Goal: Transaction & Acquisition: Download file/media

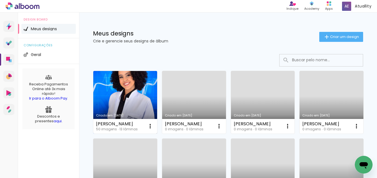
click at [122, 99] on link "Criado em [DATE]" at bounding box center [125, 102] width 64 height 63
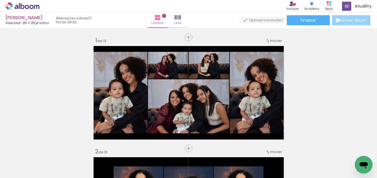
click at [336, 21] on iron-icon at bounding box center [338, 20] width 7 height 7
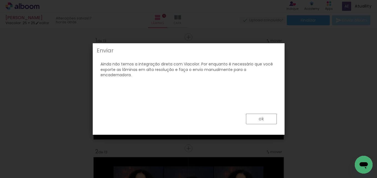
click at [256, 123] on paper-button "ok" at bounding box center [261, 119] width 31 height 11
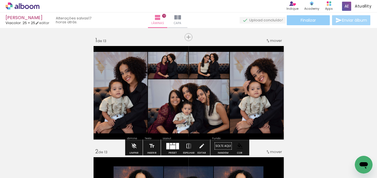
click at [302, 18] on span "Finalizar" at bounding box center [308, 20] width 15 height 4
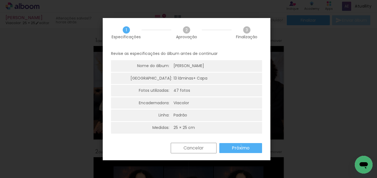
click at [0, 0] on slot "Próximo" at bounding box center [0, 0] width 0 height 0
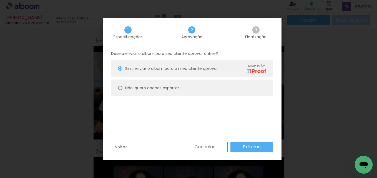
click at [157, 94] on paper-radio-button "Não, quero apenas exportar" at bounding box center [192, 88] width 162 height 17
type paper-radio-button "on"
click at [0, 0] on slot "Próximo" at bounding box center [0, 0] width 0 height 0
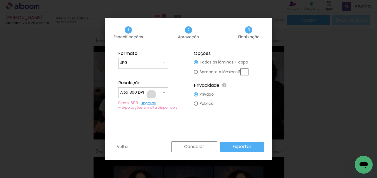
click at [151, 95] on input "Alta, 300 DPI" at bounding box center [141, 93] width 42 height 6
click at [147, 104] on paper-item "Baixa" at bounding box center [143, 102] width 50 height 11
type input "Baixa"
click at [0, 0] on slot "Exportar" at bounding box center [0, 0] width 0 height 0
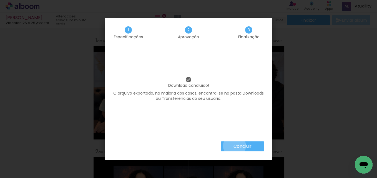
click at [0, 0] on slot "Concluir" at bounding box center [0, 0] width 0 height 0
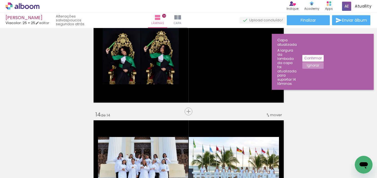
scroll to position [0, 381]
drag, startPoint x: 232, startPoint y: 159, endPoint x: 242, endPoint y: 81, distance: 78.9
click at [242, 81] on quentale-workspace at bounding box center [188, 89] width 377 height 178
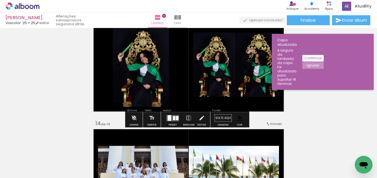
scroll to position [1360, 0]
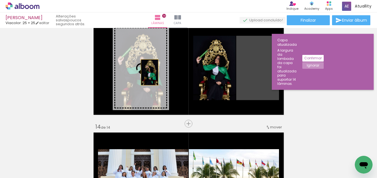
drag, startPoint x: 255, startPoint y: 79, endPoint x: 140, endPoint y: 72, distance: 115.9
click at [0, 0] on slot at bounding box center [0, 0] width 0 height 0
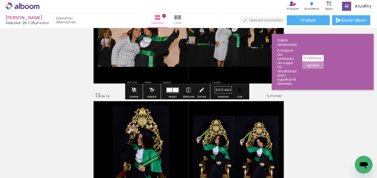
scroll to position [1280, 0]
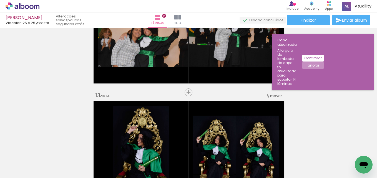
click at [271, 95] on span "mover" at bounding box center [276, 95] width 12 height 5
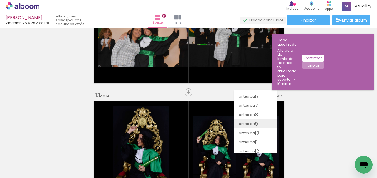
scroll to position [43, 0]
click at [255, 115] on span "8" at bounding box center [256, 116] width 3 height 9
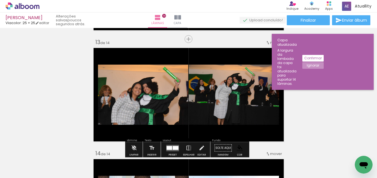
scroll to position [1333, 0]
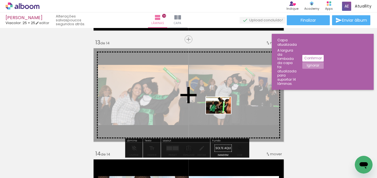
drag, startPoint x: 222, startPoint y: 158, endPoint x: 210, endPoint y: 140, distance: 22.5
click at [222, 112] on quentale-workspace at bounding box center [188, 89] width 377 height 178
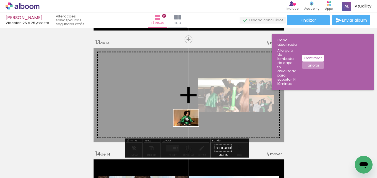
drag, startPoint x: 193, startPoint y: 162, endPoint x: 209, endPoint y: 135, distance: 30.6
click at [188, 122] on quentale-workspace at bounding box center [188, 89] width 377 height 178
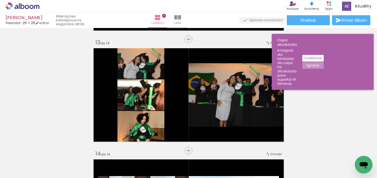
scroll to position [0, 1115]
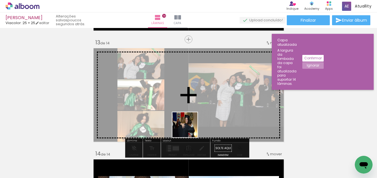
drag, startPoint x: 190, startPoint y: 162, endPoint x: 186, endPoint y: 111, distance: 51.7
click at [186, 111] on quentale-workspace at bounding box center [188, 89] width 377 height 178
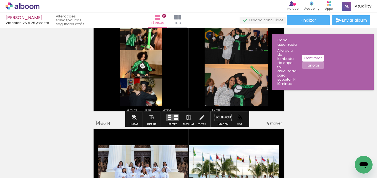
scroll to position [1376, 0]
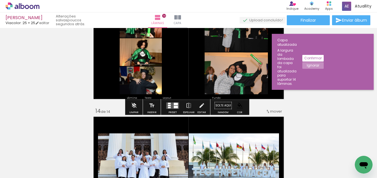
click at [174, 104] on div at bounding box center [176, 104] width 4 height 2
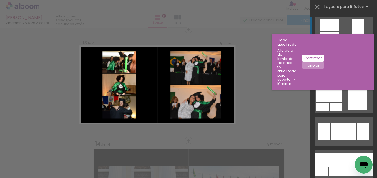
scroll to position [1342, 0]
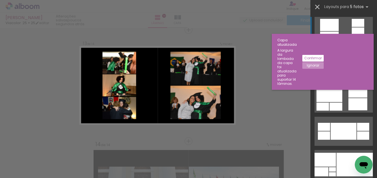
click at [315, 6] on iron-icon at bounding box center [317, 7] width 8 height 8
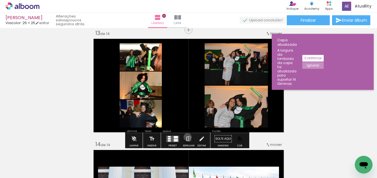
click at [186, 137] on iron-icon at bounding box center [189, 138] width 6 height 11
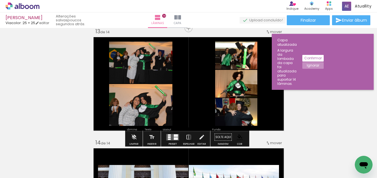
scroll to position [1344, 0]
click at [233, 60] on div "Largura Cor" at bounding box center [233, 56] width 10 height 8
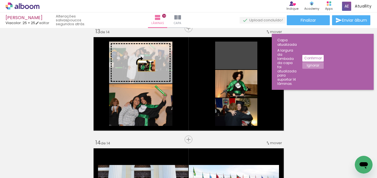
drag, startPoint x: 239, startPoint y: 64, endPoint x: 139, endPoint y: 64, distance: 100.2
click at [0, 0] on slot at bounding box center [0, 0] width 0 height 0
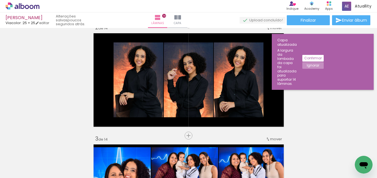
scroll to position [0, 0]
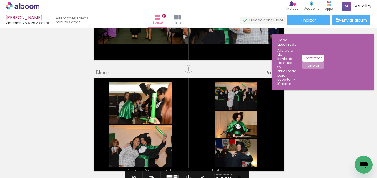
scroll to position [1304, 0]
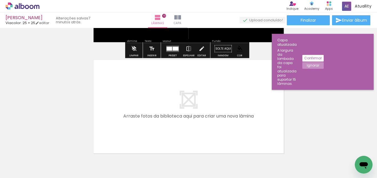
scroll to position [1687, 0]
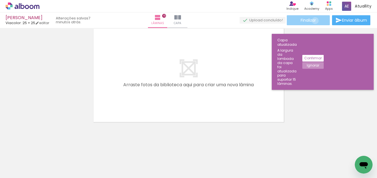
click at [313, 21] on span "Finalizar" at bounding box center [308, 20] width 15 height 4
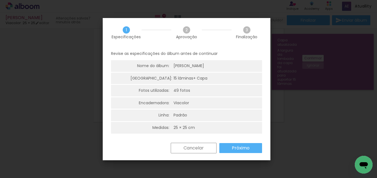
click at [0, 0] on slot "Próximo" at bounding box center [0, 0] width 0 height 0
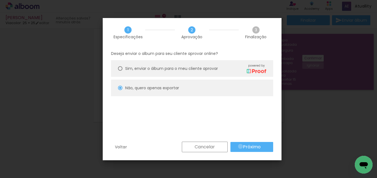
click at [240, 147] on paper-button "Próximo" at bounding box center [251, 147] width 43 height 10
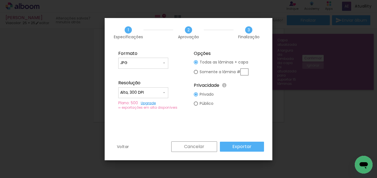
click at [151, 95] on input "Alta, 300 DPI" at bounding box center [141, 93] width 42 height 6
click at [145, 106] on paper-item "Baixa" at bounding box center [143, 102] width 50 height 11
type input "Baixa"
click at [164, 70] on fieldset "Formato JPG PDF Resolução Alta, 300 DPI Baixa Plano: 500 Upgrade ∞ exportações …" at bounding box center [150, 80] width 74 height 66
click at [162, 64] on iron-icon at bounding box center [164, 63] width 4 height 4
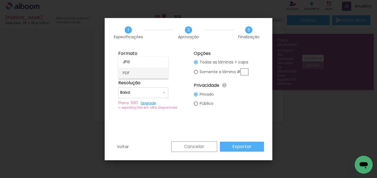
click at [153, 77] on paper-item "PDF" at bounding box center [143, 73] width 50 height 11
type input "PDF"
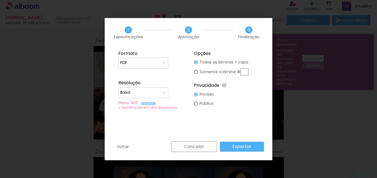
click at [244, 152] on div "Cancelar Exportar" at bounding box center [215, 147] width 95 height 11
click at [0, 0] on slot "Exportar" at bounding box center [0, 0] width 0 height 0
click at [238, 147] on div "Cancelar Exportar" at bounding box center [215, 147] width 95 height 11
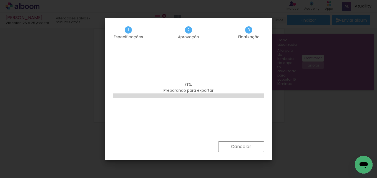
scroll to position [0, 672]
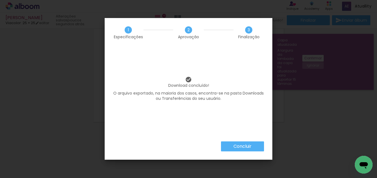
click at [0, 0] on slot "Concluir" at bounding box center [0, 0] width 0 height 0
